Goal: Task Accomplishment & Management: Use online tool/utility

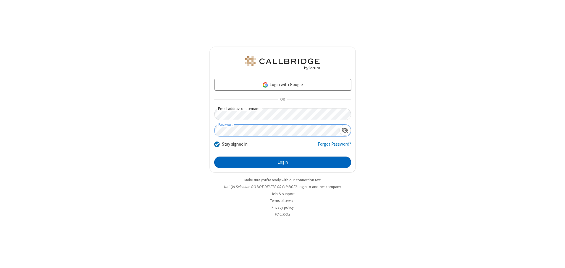
click at [282, 162] on button "Login" at bounding box center [282, 163] width 137 height 12
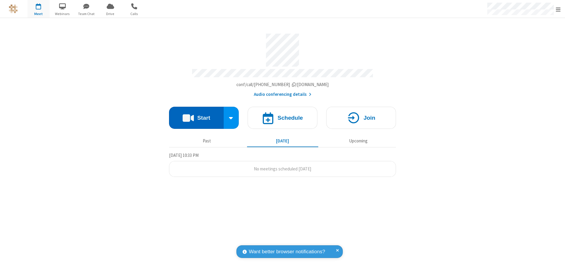
click at [196, 116] on button "Start" at bounding box center [196, 118] width 55 height 22
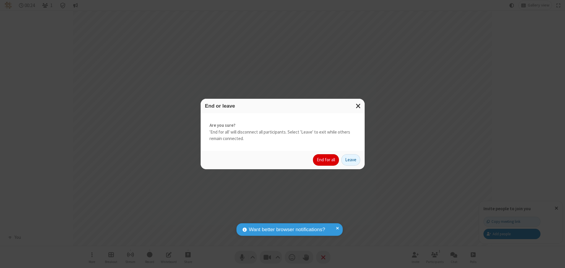
click at [326, 160] on button "End for all" at bounding box center [326, 160] width 26 height 12
